Goal: Find specific page/section: Find specific page/section

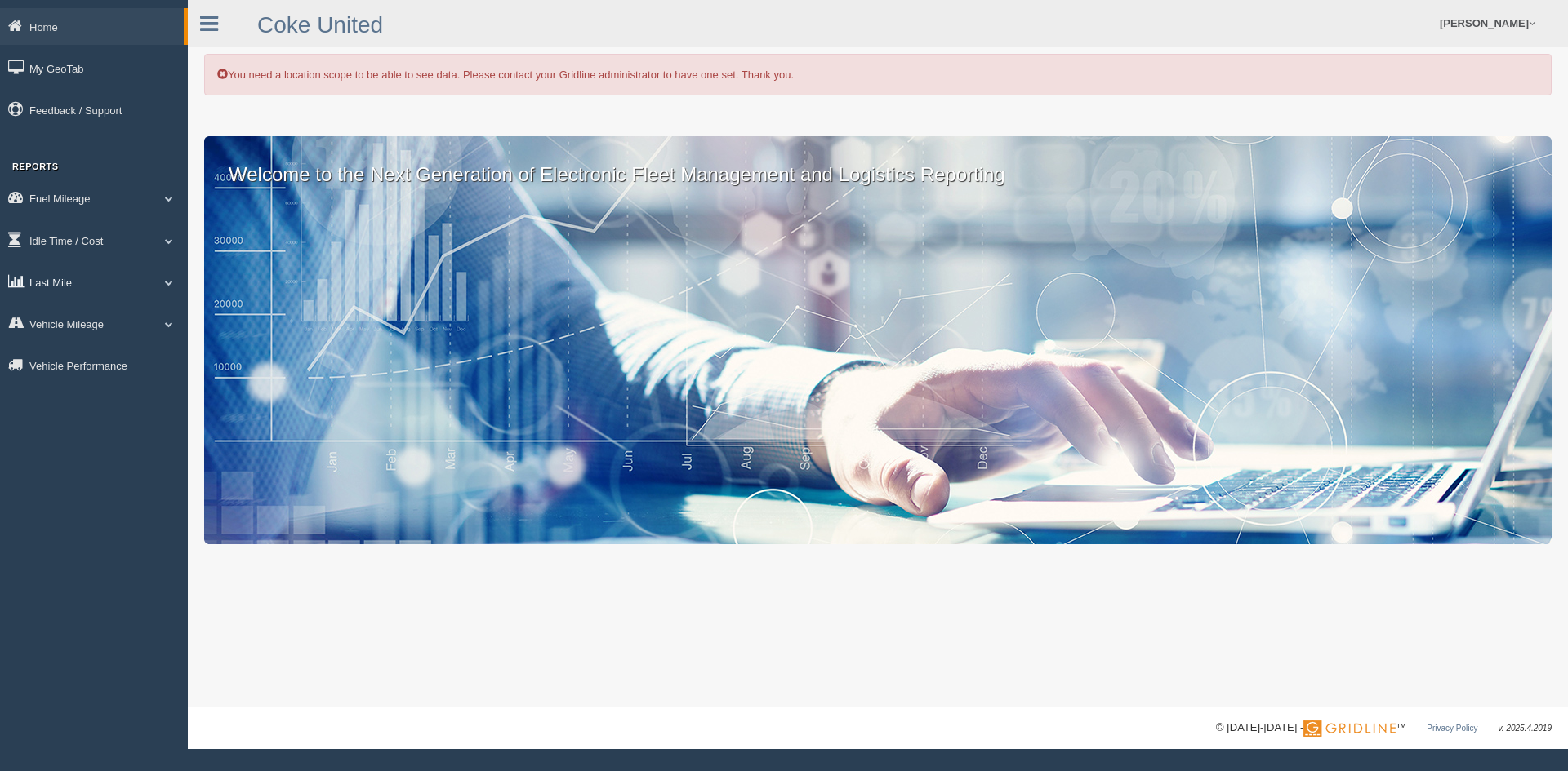
click at [68, 280] on link "Last Mile" at bounding box center [94, 282] width 188 height 37
click at [88, 312] on link "Planned Vs Actual" at bounding box center [106, 320] width 154 height 29
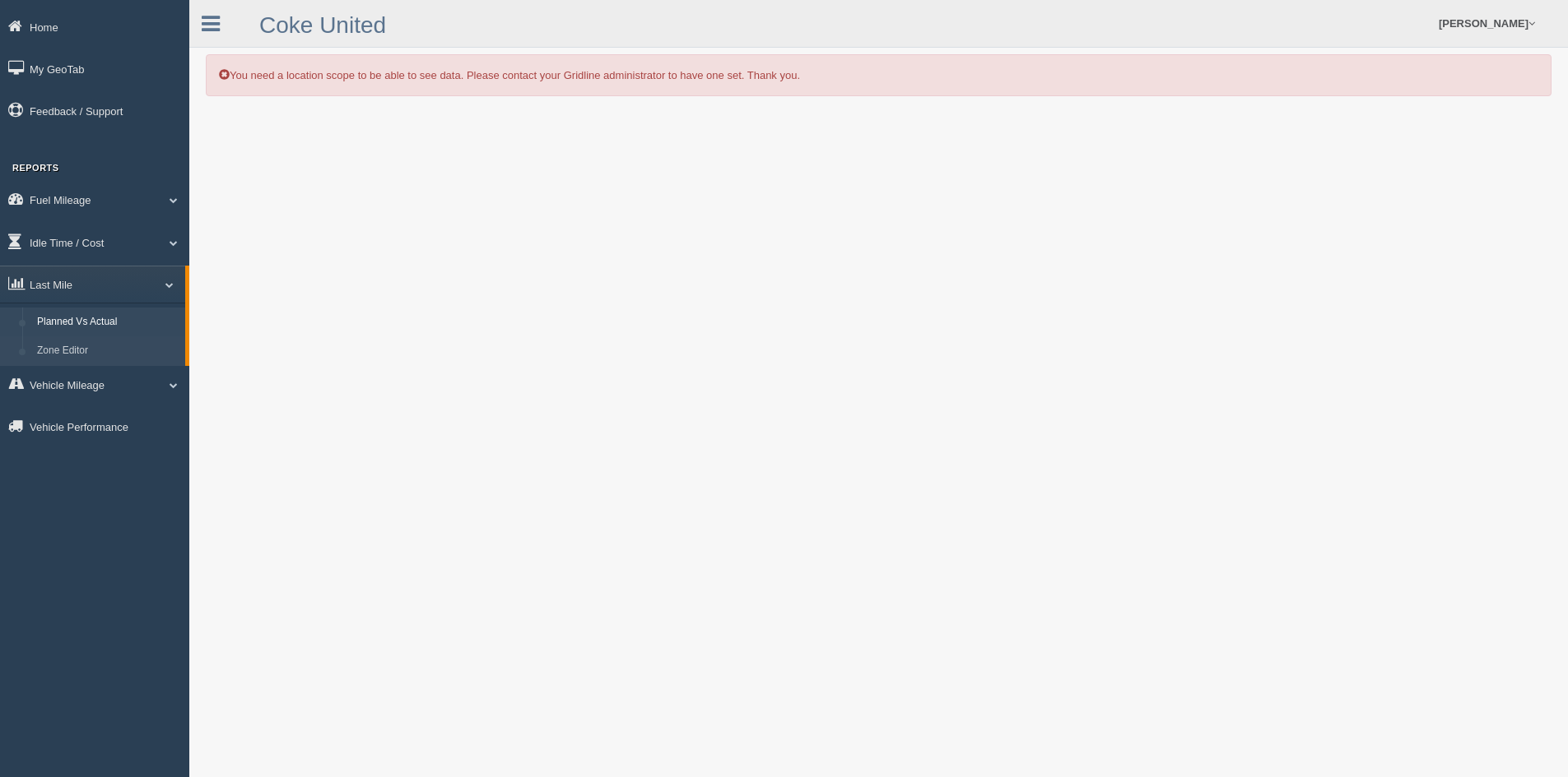
click at [41, 354] on link "Zone Editor" at bounding box center [107, 351] width 156 height 30
click at [87, 322] on link "Planned Vs Actual" at bounding box center [107, 322] width 156 height 30
